Goal: Obtain resource: Download file/media

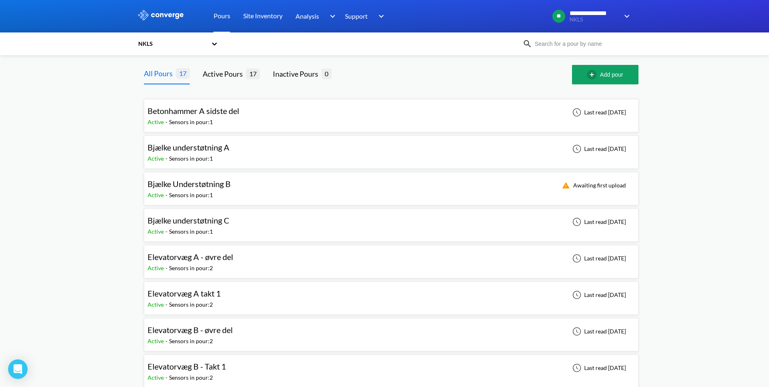
click at [280, 259] on div "Elevatorvæg A - øvre del Active - Sensors in pour: 2 Last read [DATE]" at bounding box center [391, 261] width 487 height 26
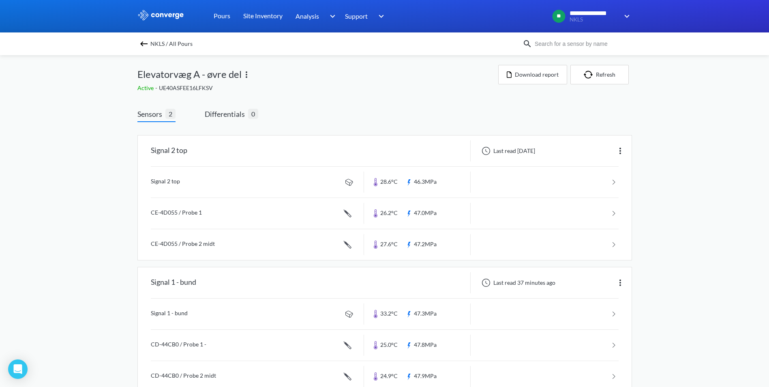
click at [146, 39] on img at bounding box center [144, 44] width 10 height 10
click at [147, 43] on img at bounding box center [144, 44] width 10 height 10
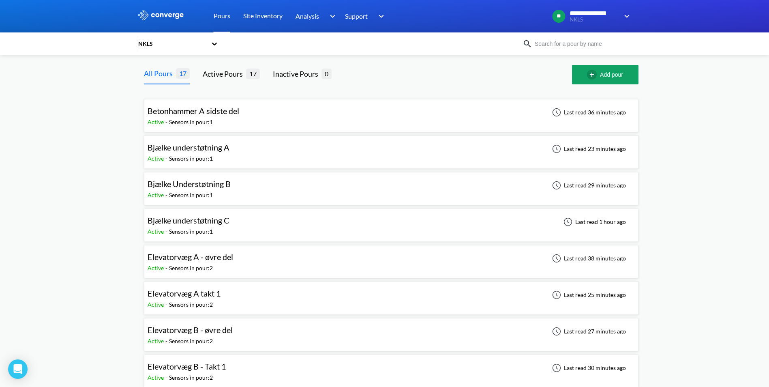
scroll to position [41, 0]
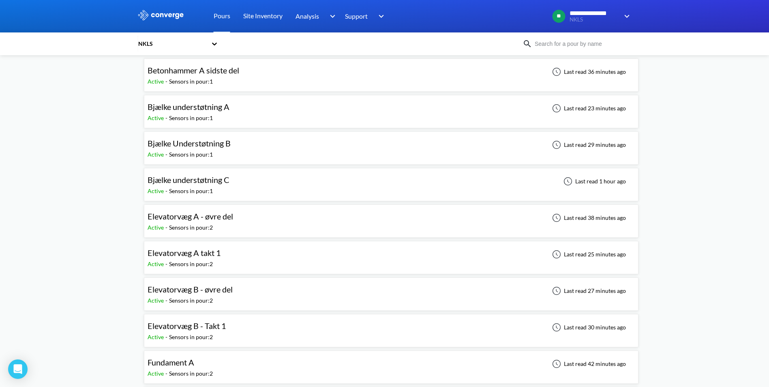
click at [254, 215] on div "Elevatorvæg A - øvre del Active - Sensors in pour: 2 Last read 38 minutes ago" at bounding box center [391, 221] width 487 height 26
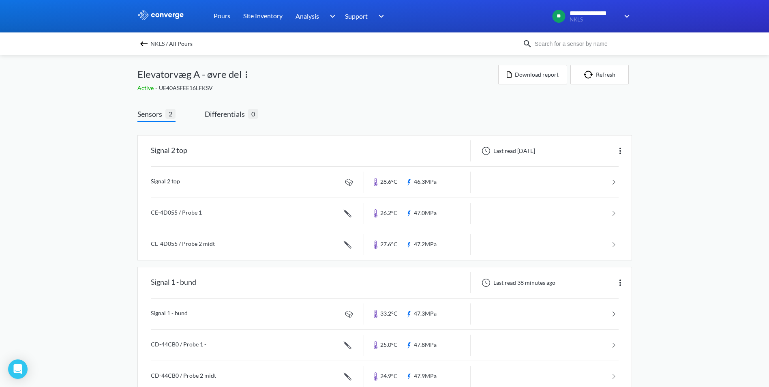
click at [146, 42] on img at bounding box center [144, 44] width 10 height 10
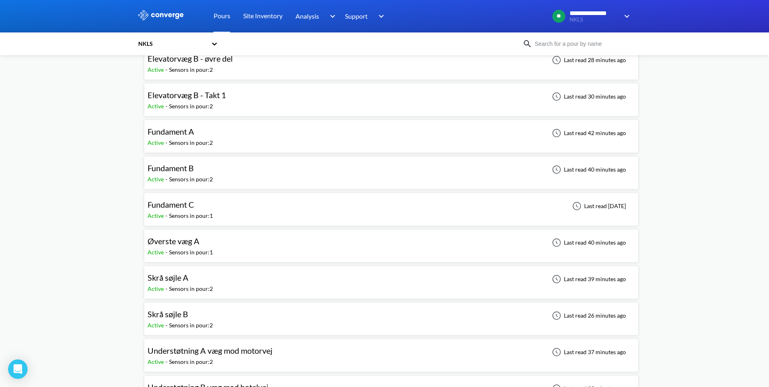
scroll to position [284, 0]
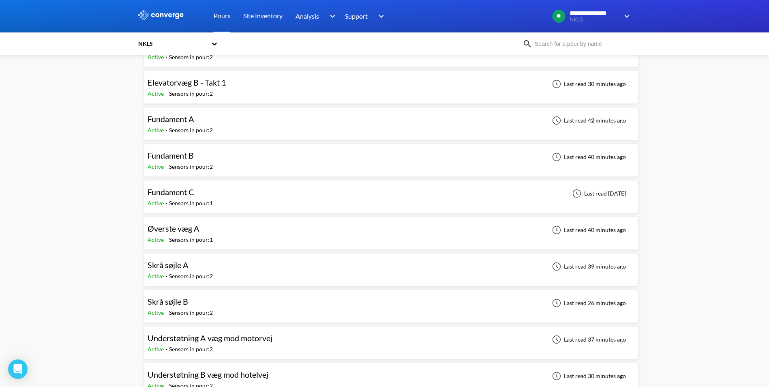
click at [240, 234] on div "Øverste væg A Active - Sensors in pour: 1 Last read 40 minutes ago" at bounding box center [391, 233] width 487 height 26
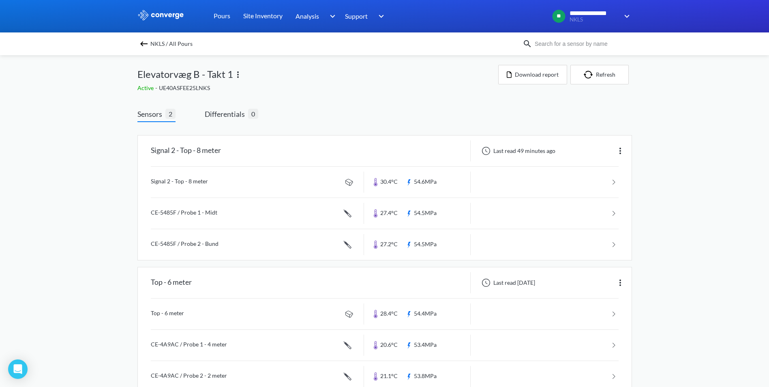
click at [149, 46] on img at bounding box center [144, 44] width 10 height 10
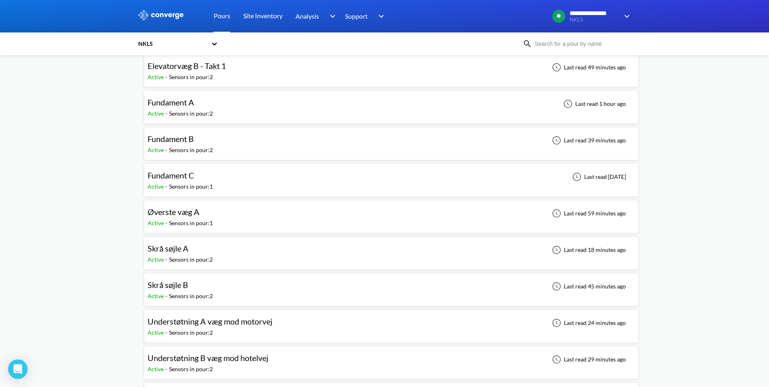
scroll to position [295, 0]
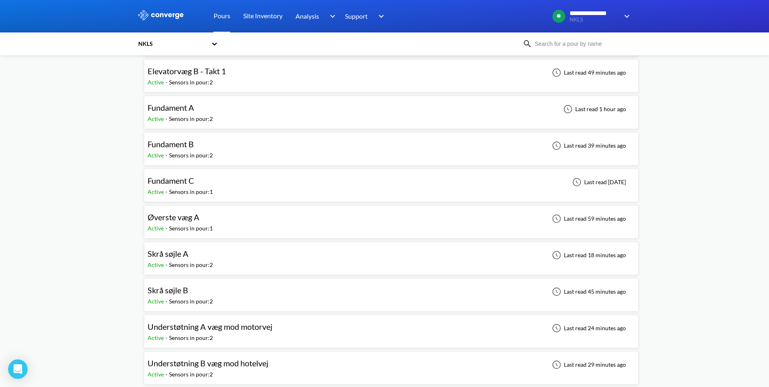
click at [256, 225] on div "Øverste væg A Active - Sensors in pour: 1 Last read 59 minutes ago" at bounding box center [391, 222] width 487 height 26
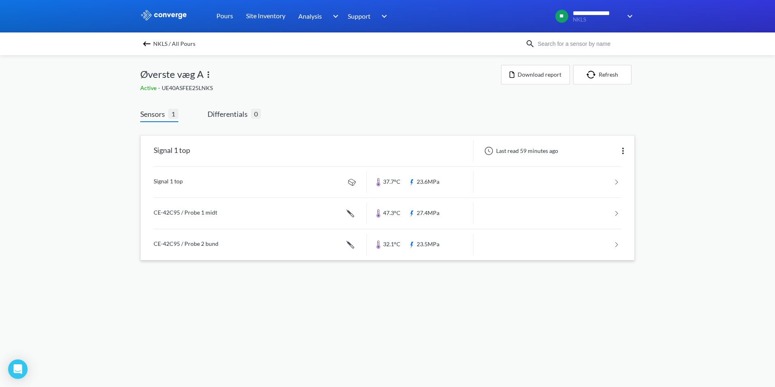
click at [302, 180] on link at bounding box center [388, 182] width 468 height 31
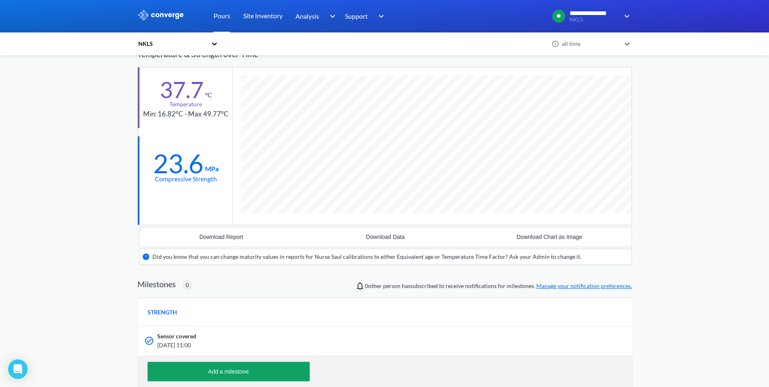
scroll to position [51, 0]
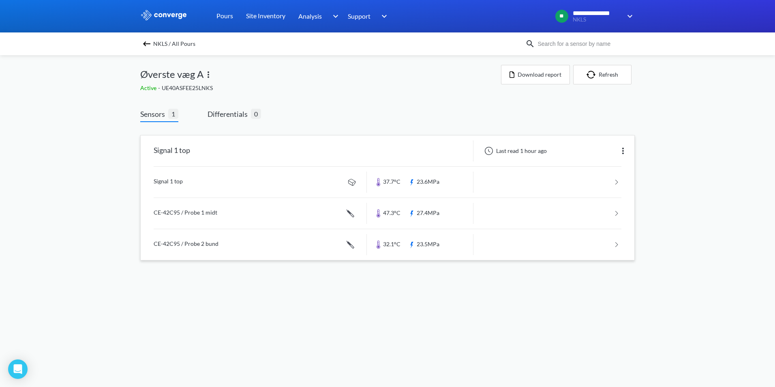
click at [289, 210] on link at bounding box center [388, 213] width 468 height 31
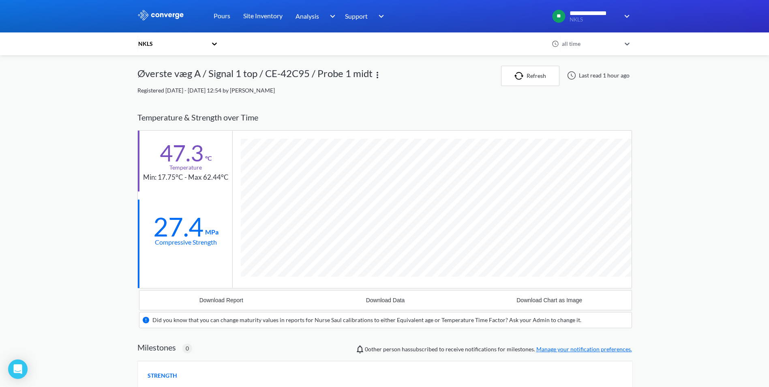
scroll to position [41, 0]
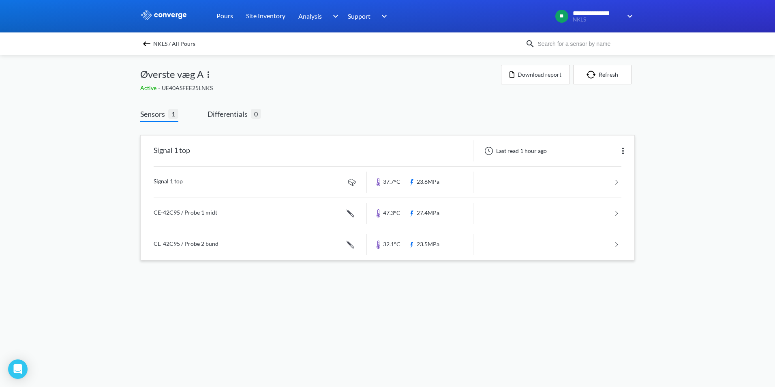
click at [304, 243] on link at bounding box center [388, 244] width 468 height 31
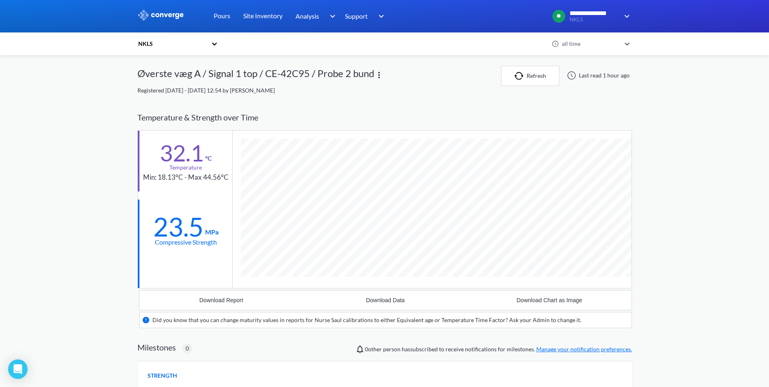
scroll to position [518, 495]
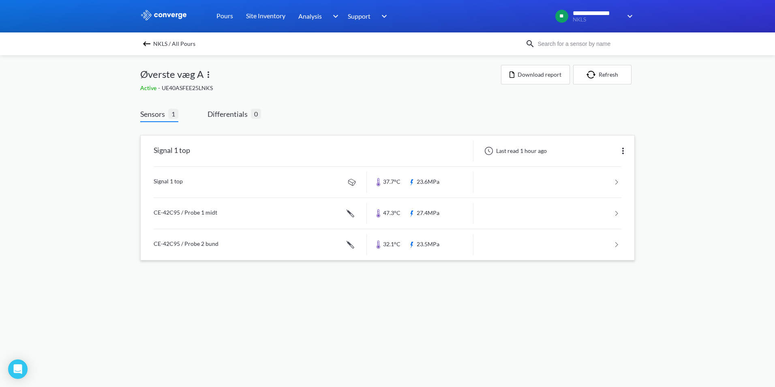
click at [276, 216] on link at bounding box center [388, 213] width 468 height 31
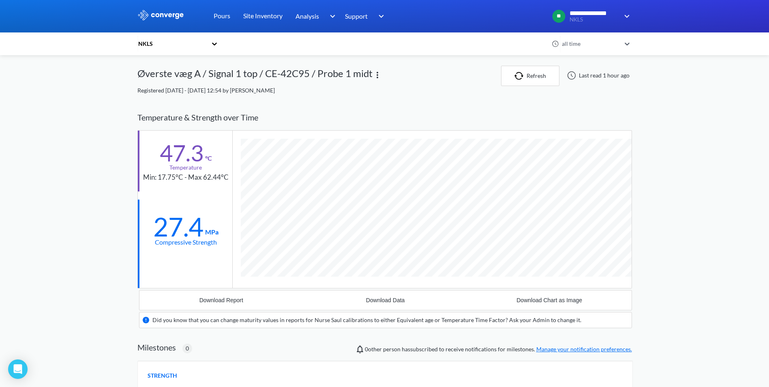
scroll to position [518, 495]
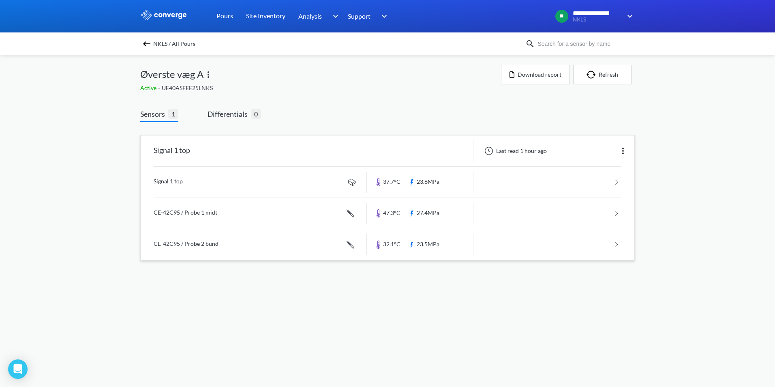
click at [257, 180] on link at bounding box center [388, 182] width 468 height 31
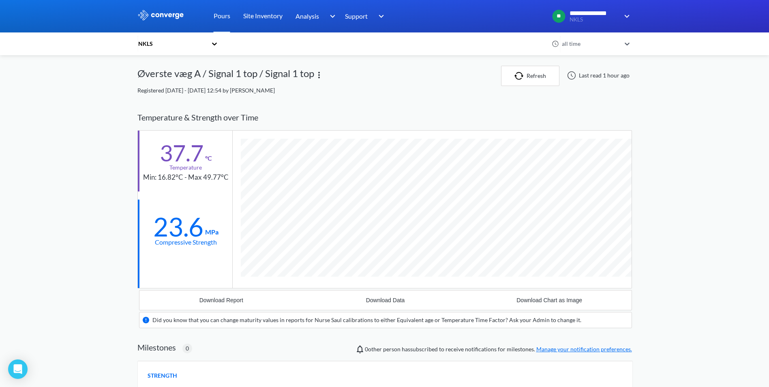
scroll to position [503, 495]
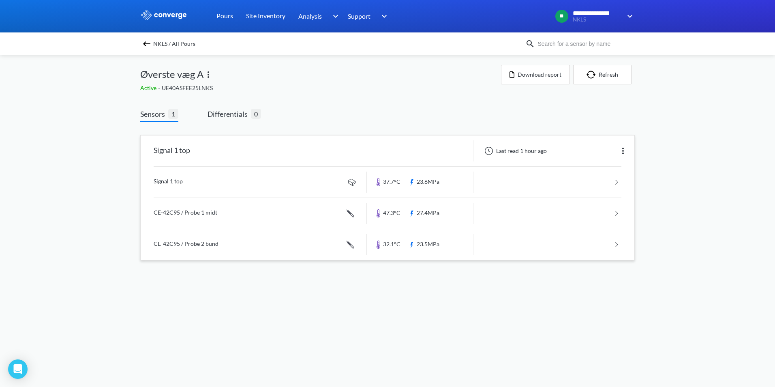
click at [281, 252] on link at bounding box center [388, 244] width 468 height 31
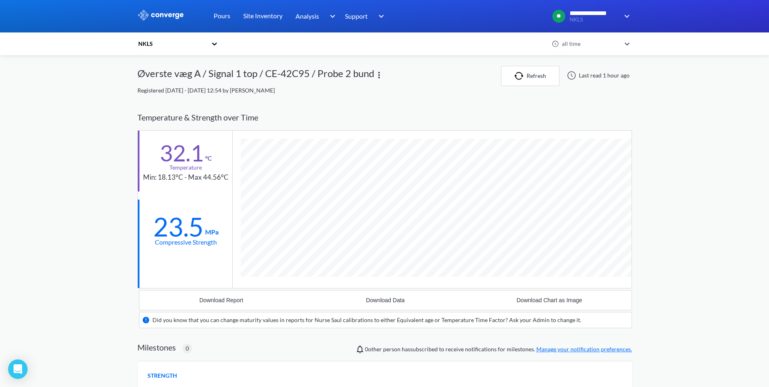
scroll to position [518, 495]
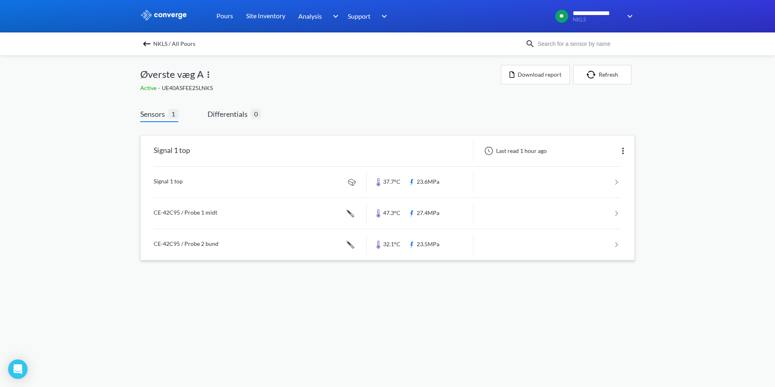
click at [317, 243] on link at bounding box center [388, 244] width 468 height 31
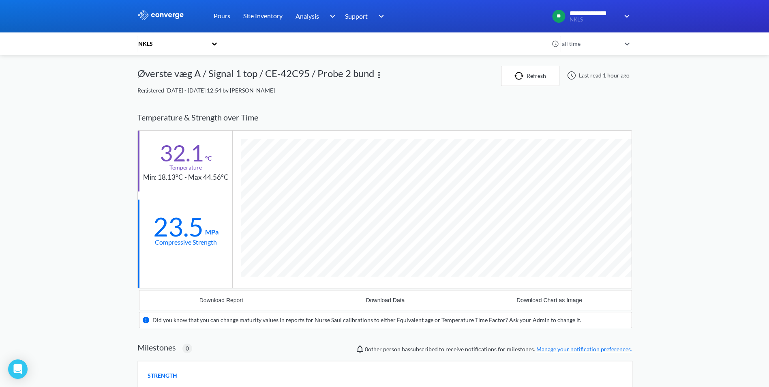
scroll to position [518, 495]
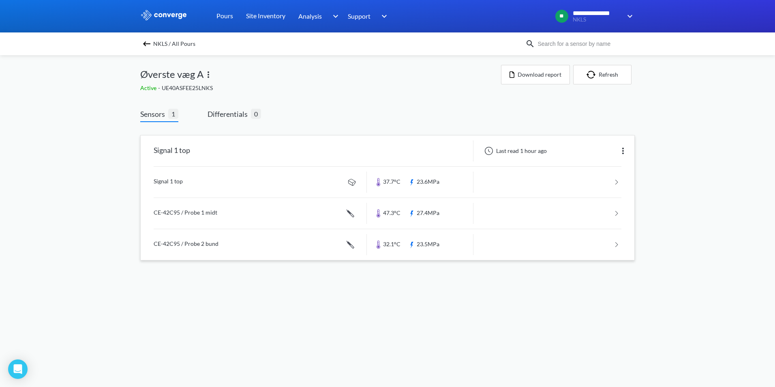
click at [297, 217] on link at bounding box center [388, 213] width 468 height 31
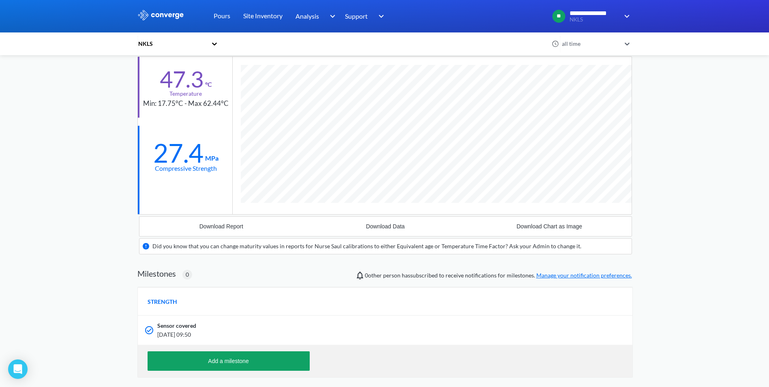
scroll to position [81, 0]
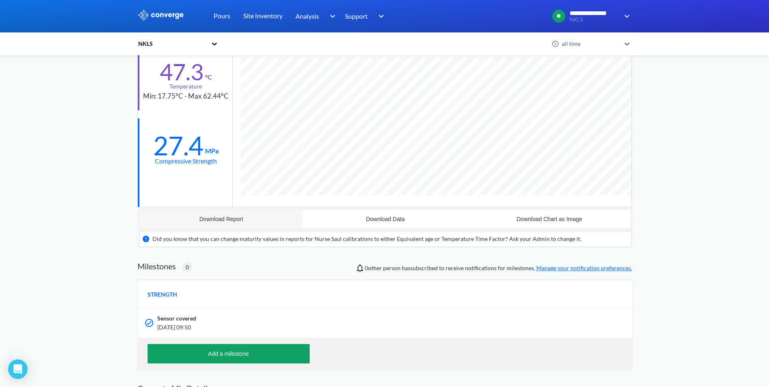
click at [215, 221] on div "Download Report" at bounding box center [221, 219] width 44 height 6
